Goal: Information Seeking & Learning: Learn about a topic

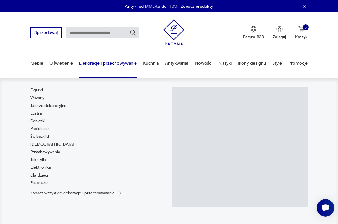
click at [40, 88] on link "Figurki" at bounding box center [36, 90] width 13 height 6
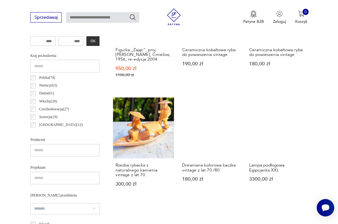
scroll to position [277, 0]
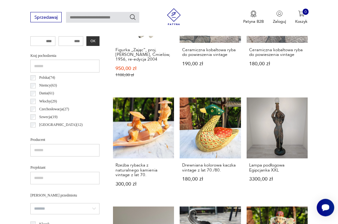
click at [44, 77] on p "Polska ( 74 )" at bounding box center [47, 78] width 16 height 6
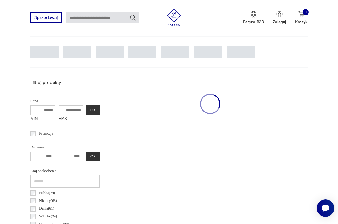
scroll to position [145, 0]
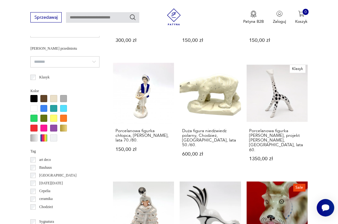
click at [288, 108] on link "Klasyk Porcelanowa figurka [PERSON_NAME], projekt [PERSON_NAME], [GEOGRAPHIC_DA…" at bounding box center [277, 118] width 61 height 110
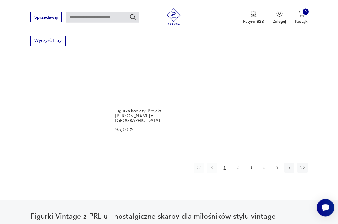
scroll to position [800, 0]
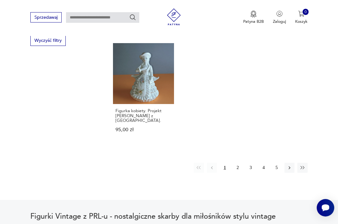
click at [289, 171] on icon "button" at bounding box center [290, 168] width 6 height 6
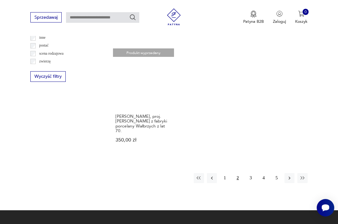
scroll to position [766, 0]
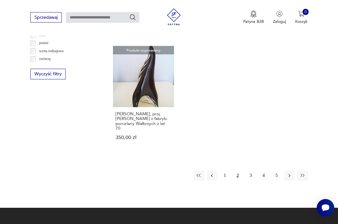
click at [254, 181] on button "3" at bounding box center [251, 176] width 10 height 10
